Goal: Book appointment/travel/reservation

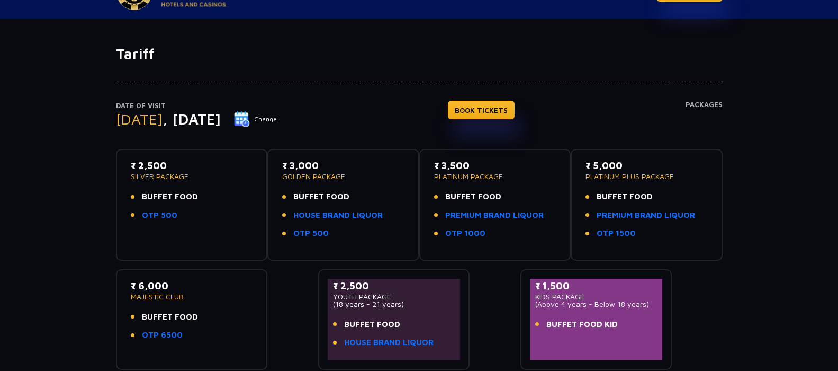
scroll to position [53, 0]
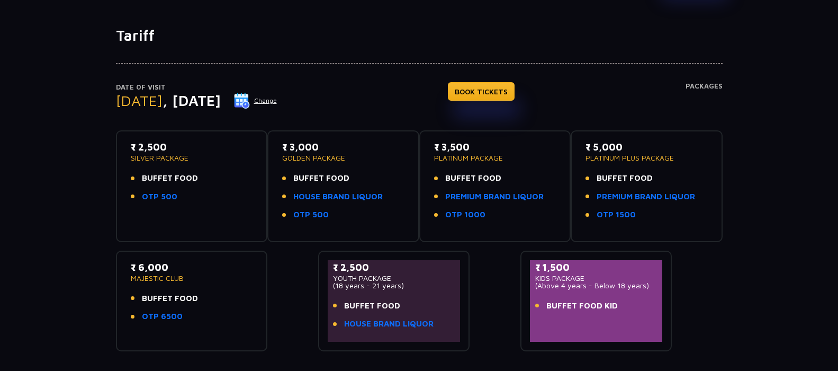
click at [278, 100] on button "Change" at bounding box center [256, 100] width 44 height 17
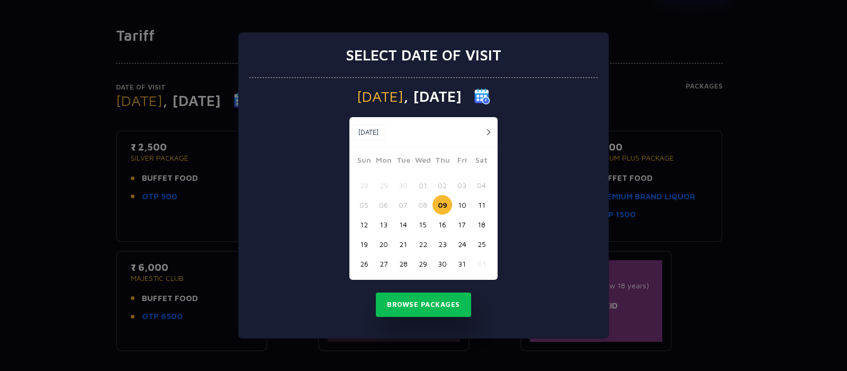
click at [491, 133] on button "button" at bounding box center [488, 132] width 13 height 13
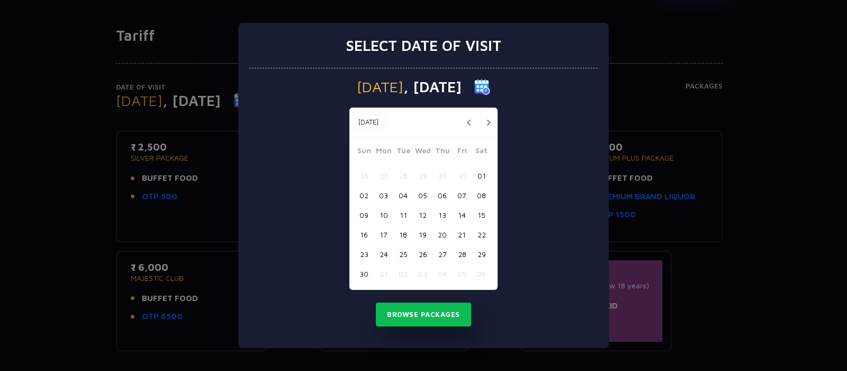
click at [364, 214] on button "09" at bounding box center [364, 215] width 20 height 20
click at [424, 315] on button "Browse Packages" at bounding box center [423, 314] width 95 height 24
